Goal: Task Accomplishment & Management: Use online tool/utility

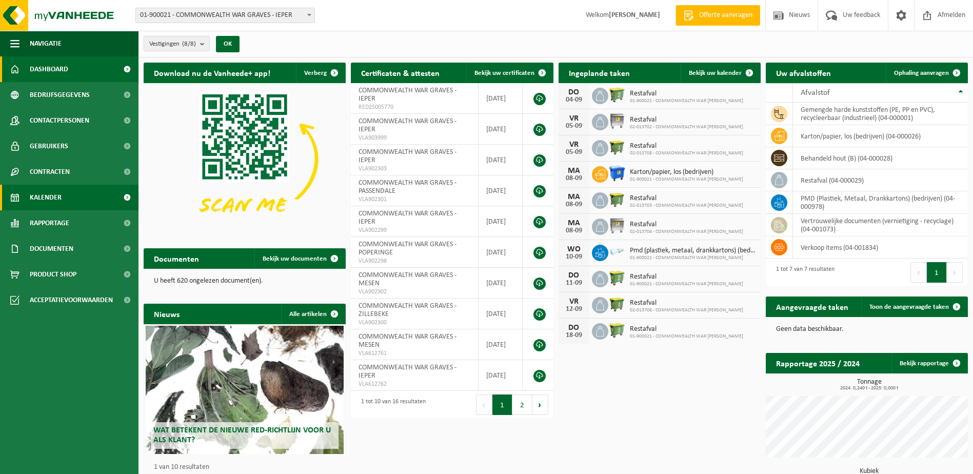
click at [41, 195] on span "Kalender" at bounding box center [46, 198] width 32 height 26
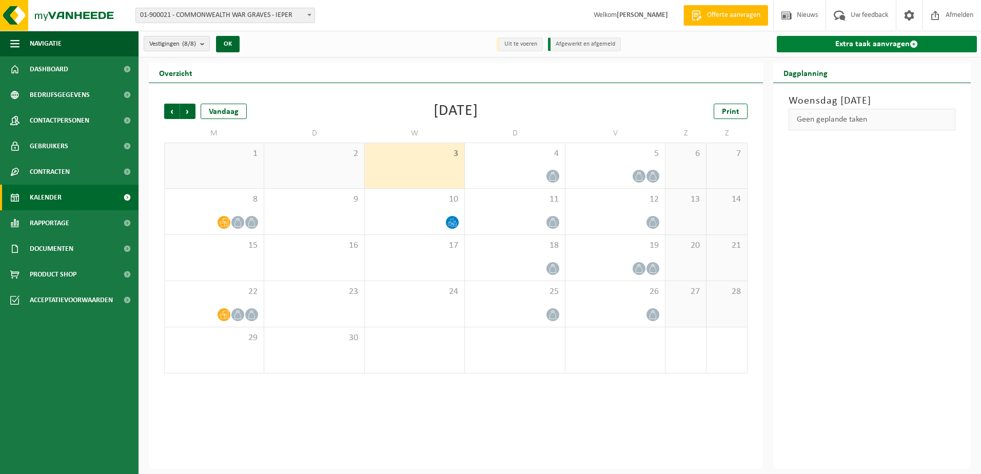
click at [808, 45] on link "Extra taak aanvragen" at bounding box center [877, 44] width 201 height 16
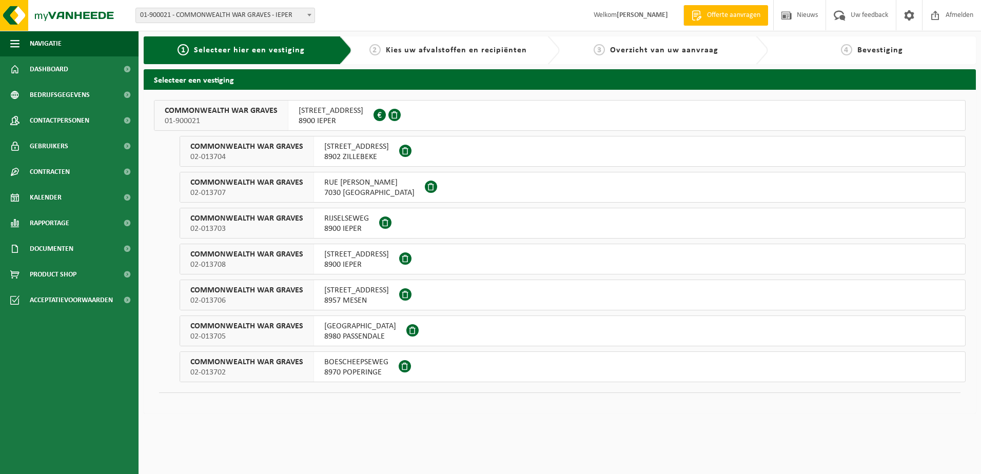
click at [313, 114] on span "ELVERDINGSESTRAAT 82" at bounding box center [331, 111] width 65 height 10
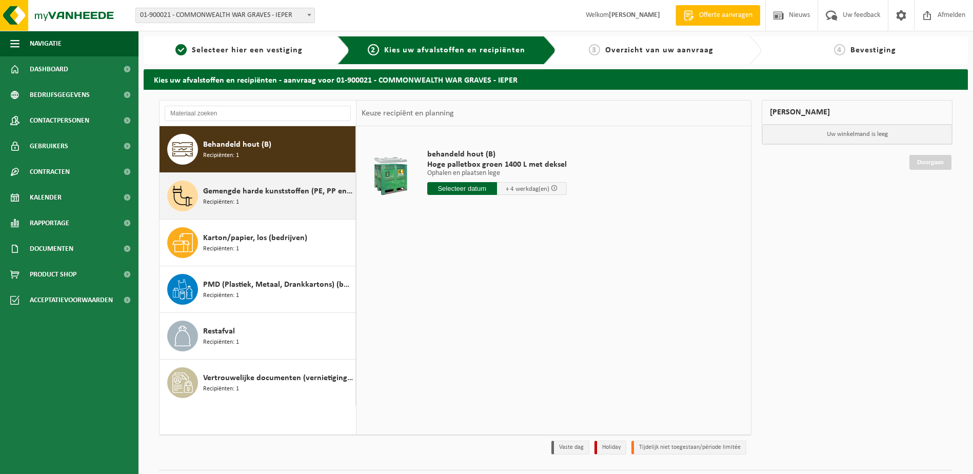
click at [258, 209] on div "Gemengde harde kunststoffen (PE, PP en PVC), recycleerbaar (industrieel) Recipi…" at bounding box center [278, 196] width 150 height 31
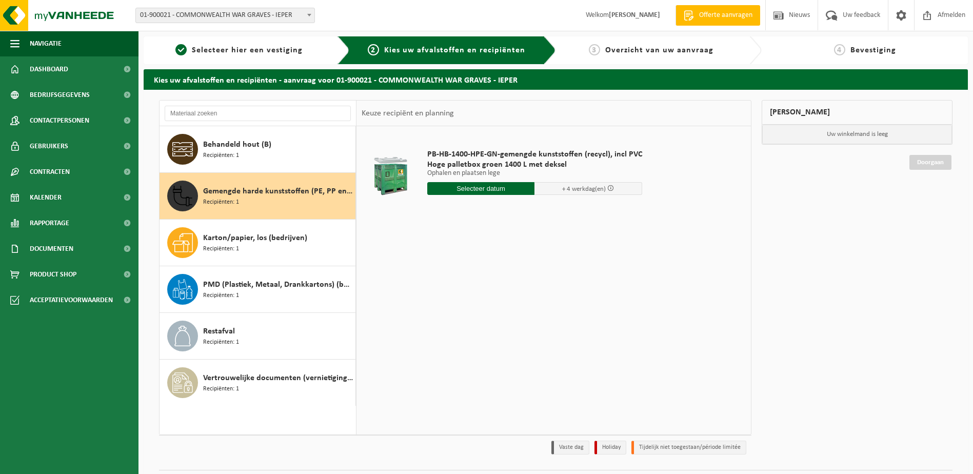
click at [504, 190] on input "text" at bounding box center [481, 188] width 108 height 13
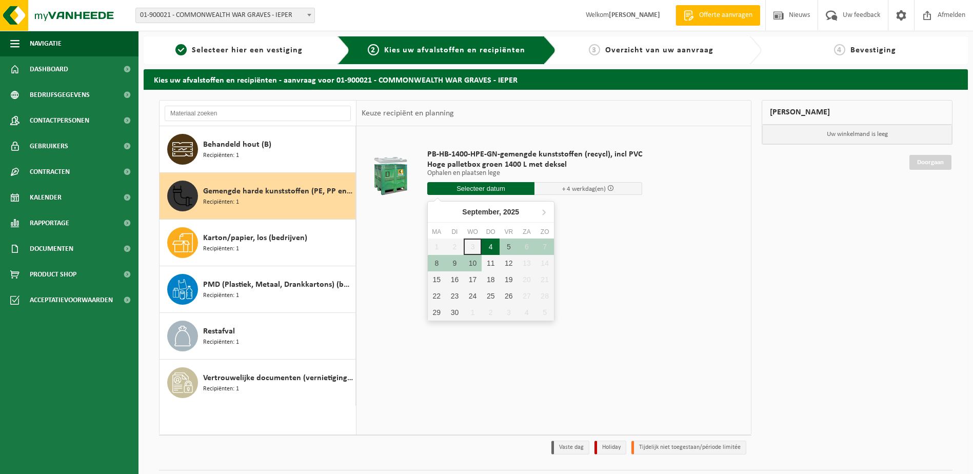
click at [493, 243] on div "4" at bounding box center [491, 247] width 18 height 16
type input "Van 2025-09-04"
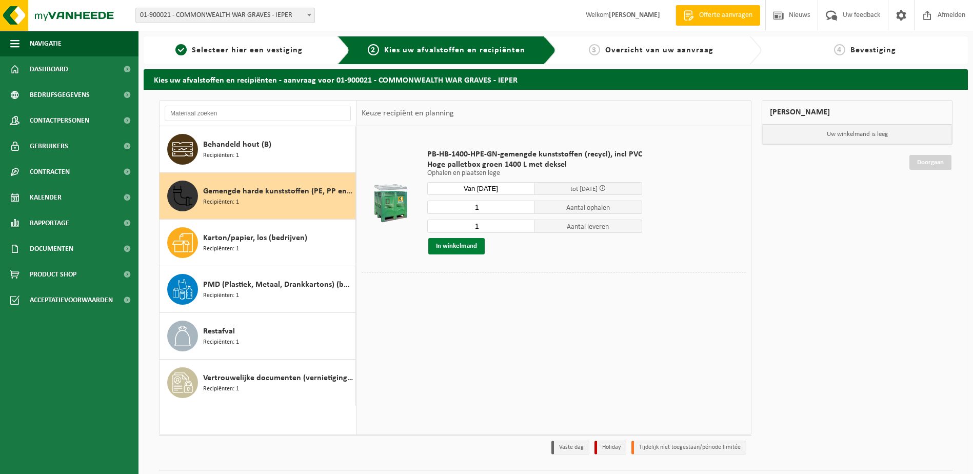
click at [443, 248] on button "In winkelmand" at bounding box center [456, 246] width 56 height 16
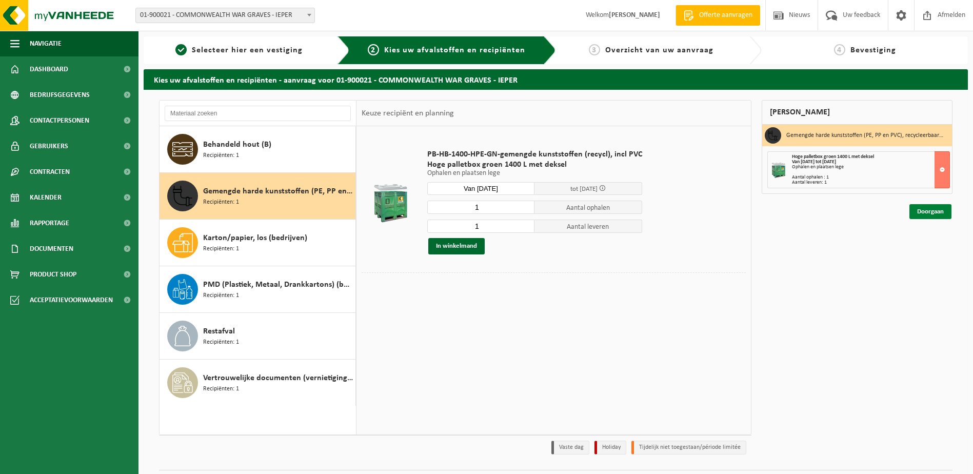
click at [929, 216] on link "Doorgaan" at bounding box center [930, 211] width 42 height 15
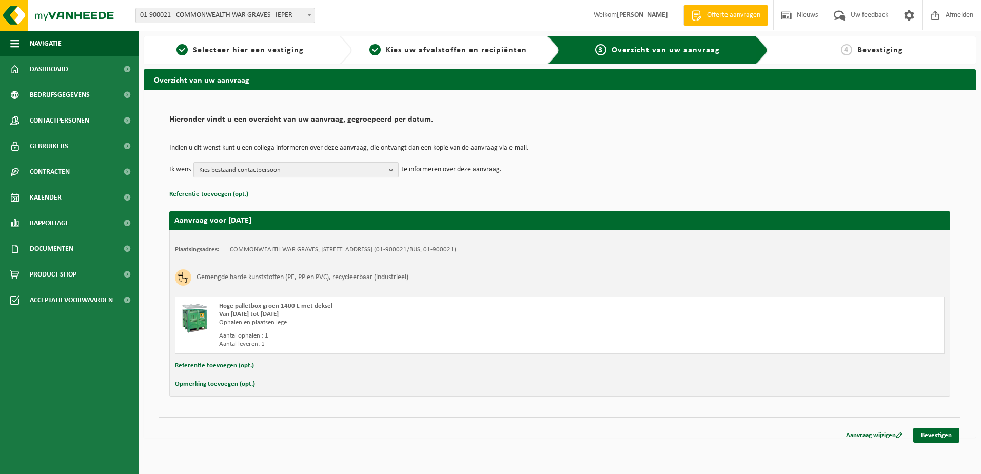
click at [390, 168] on b "button" at bounding box center [393, 170] width 9 height 14
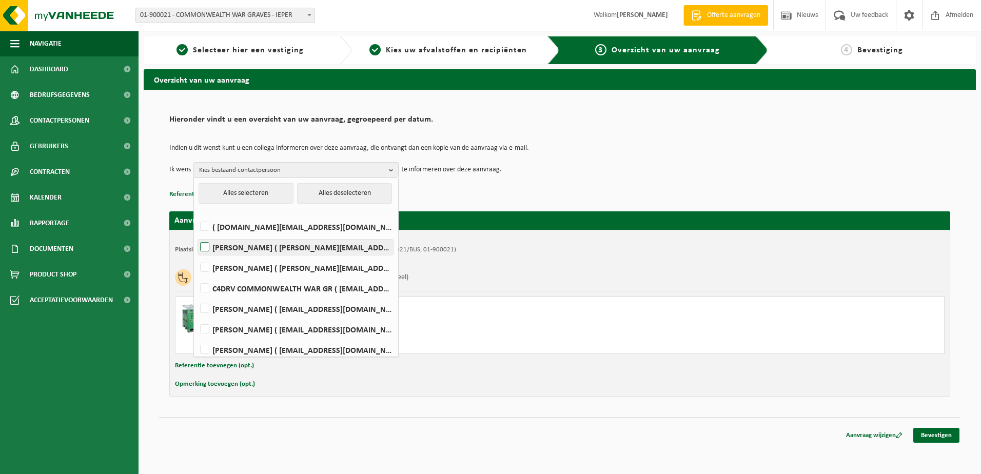
scroll to position [6, 0]
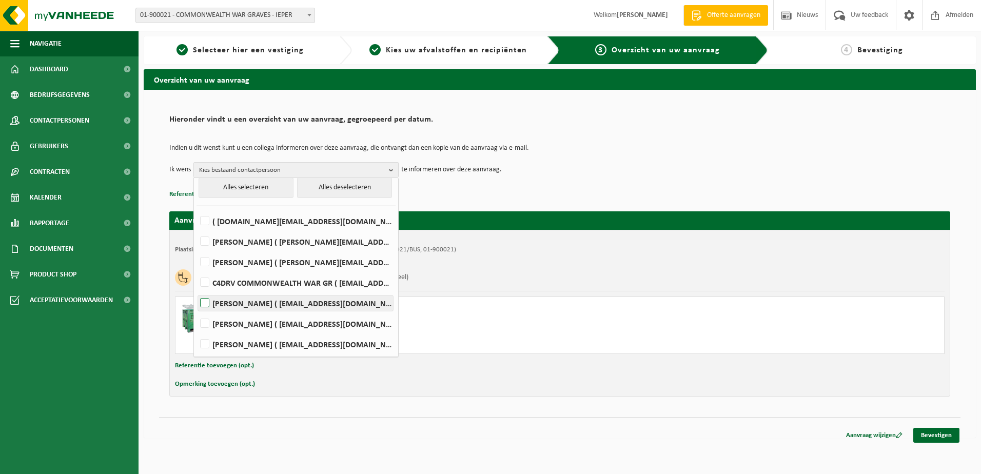
click at [204, 303] on label "[PERSON_NAME] ( [EMAIL_ADDRESS][DOMAIN_NAME] )" at bounding box center [295, 302] width 195 height 15
click at [196, 290] on input "[PERSON_NAME] ( [EMAIL_ADDRESS][DOMAIN_NAME] )" at bounding box center [196, 290] width 1 height 1
checkbox input "true"
click at [561, 157] on td "Indien u dit wenst kunt u een collega informeren over deze aanvraag, die ontvan…" at bounding box center [559, 153] width 781 height 17
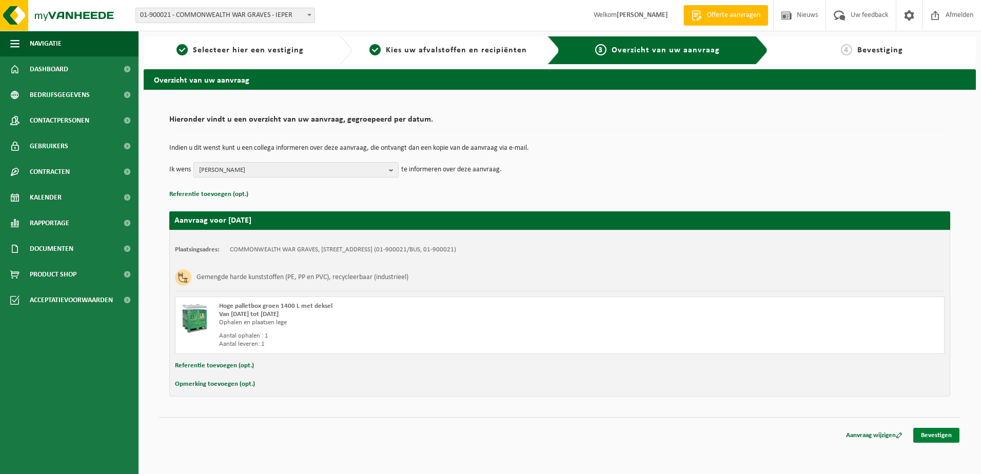
click at [946, 434] on link "Bevestigen" at bounding box center [936, 435] width 46 height 15
